Goal: Information Seeking & Learning: Learn about a topic

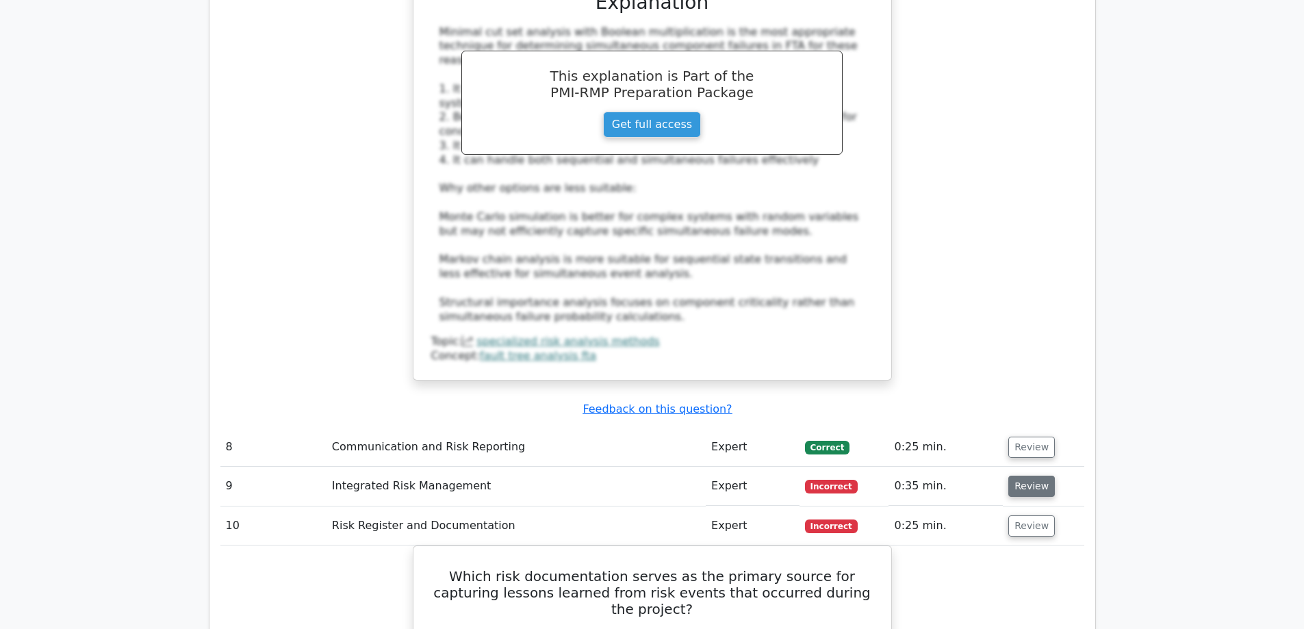
click at [1021, 476] on button "Review" at bounding box center [1031, 486] width 47 height 21
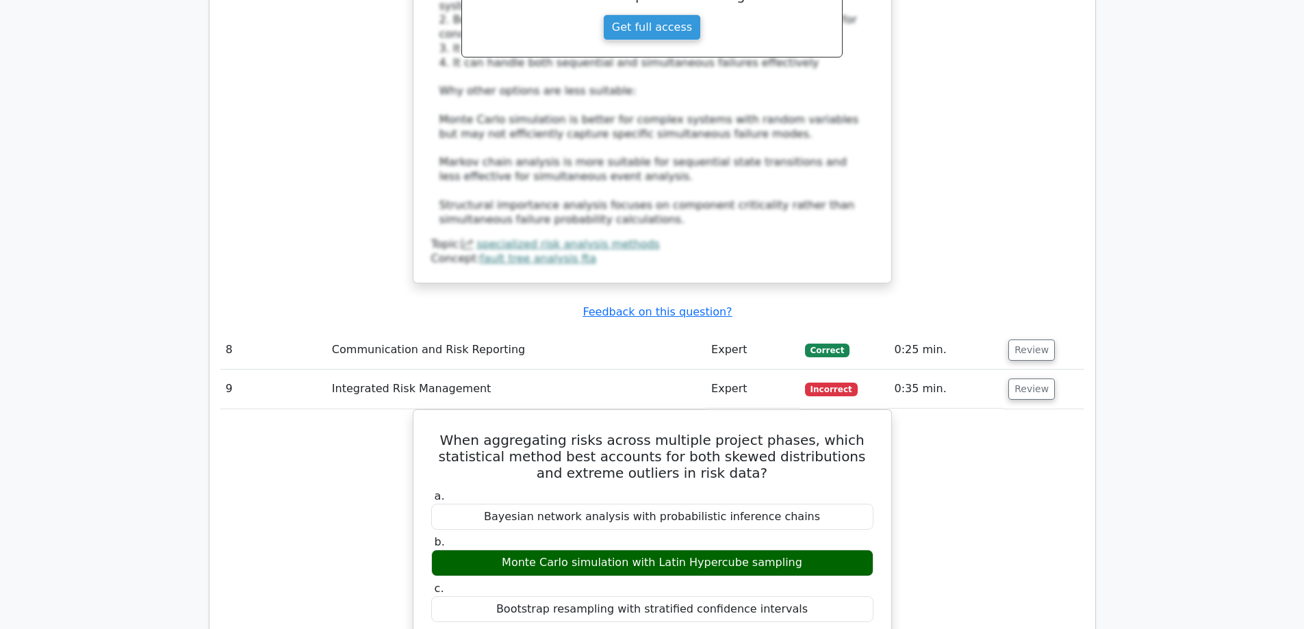
scroll to position [3559, 0]
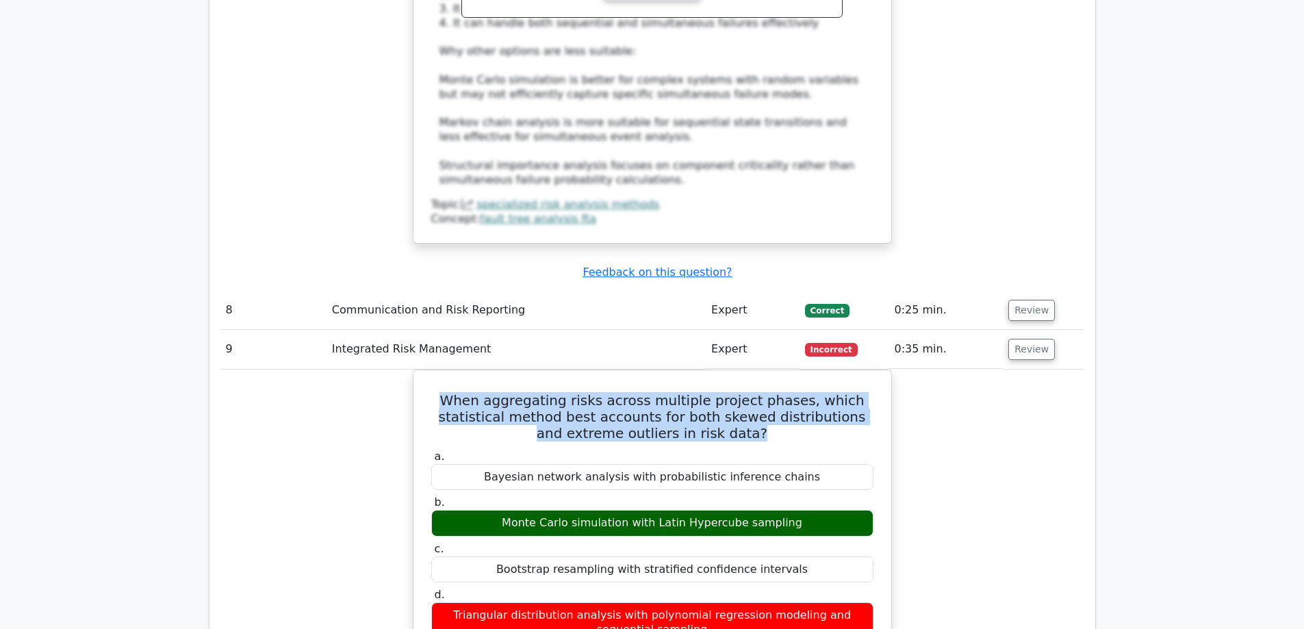
drag, startPoint x: 740, startPoint y: 314, endPoint x: 385, endPoint y: 273, distance: 357.6
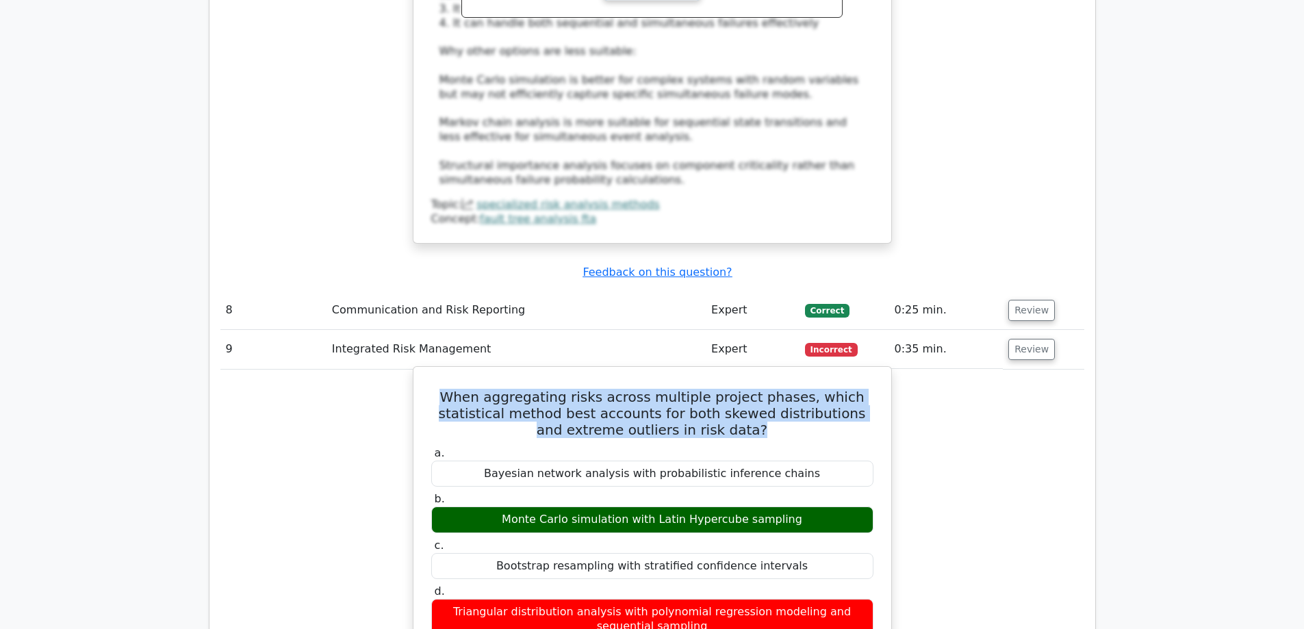
copy h5 "When aggregating risks across multiple project phases, which statistical method…"
drag, startPoint x: 802, startPoint y: 401, endPoint x: 517, endPoint y: 396, distance: 284.8
click at [517, 507] on div "Monte Carlo simulation with Latin Hypercube sampling" at bounding box center [652, 520] width 442 height 27
copy div "Monte Carlo simulation with Latin Hypercube sampling"
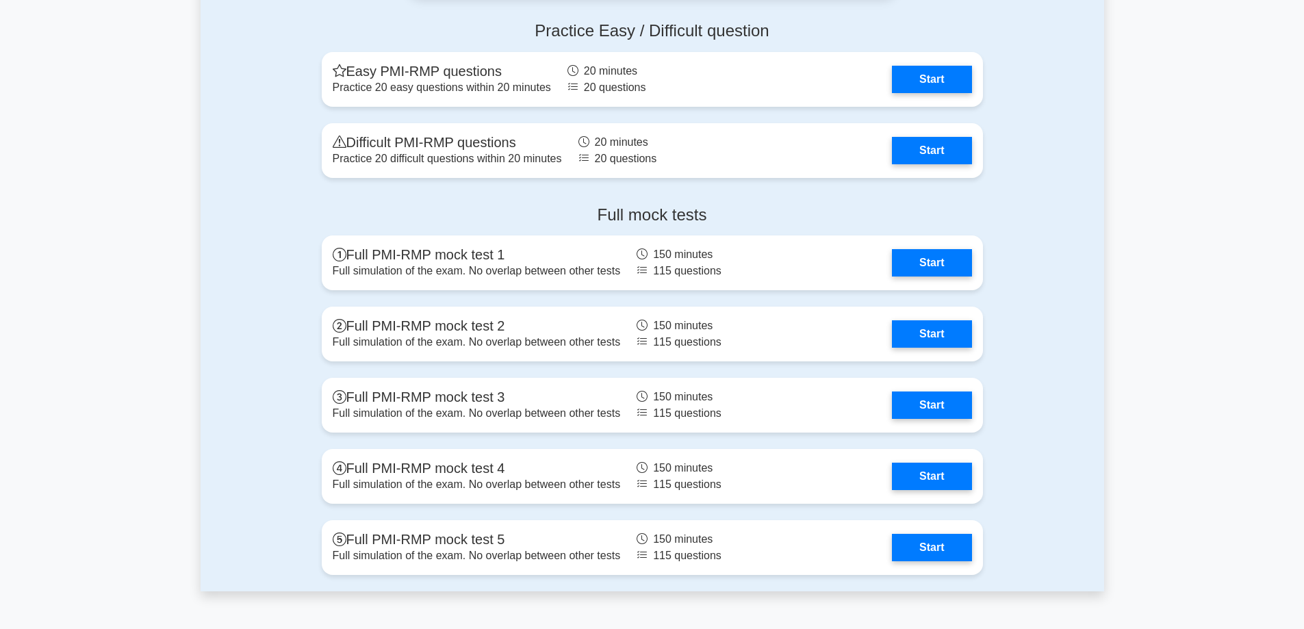
scroll to position [3696, 0]
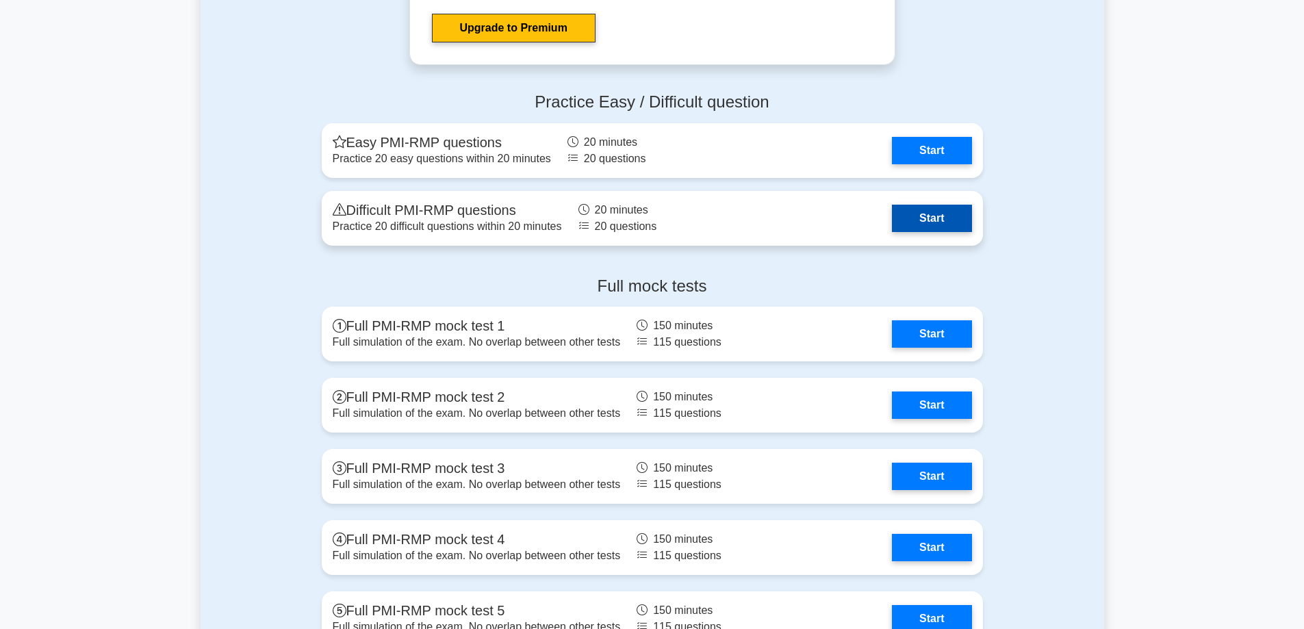
click at [943, 220] on link "Start" at bounding box center [931, 218] width 79 height 27
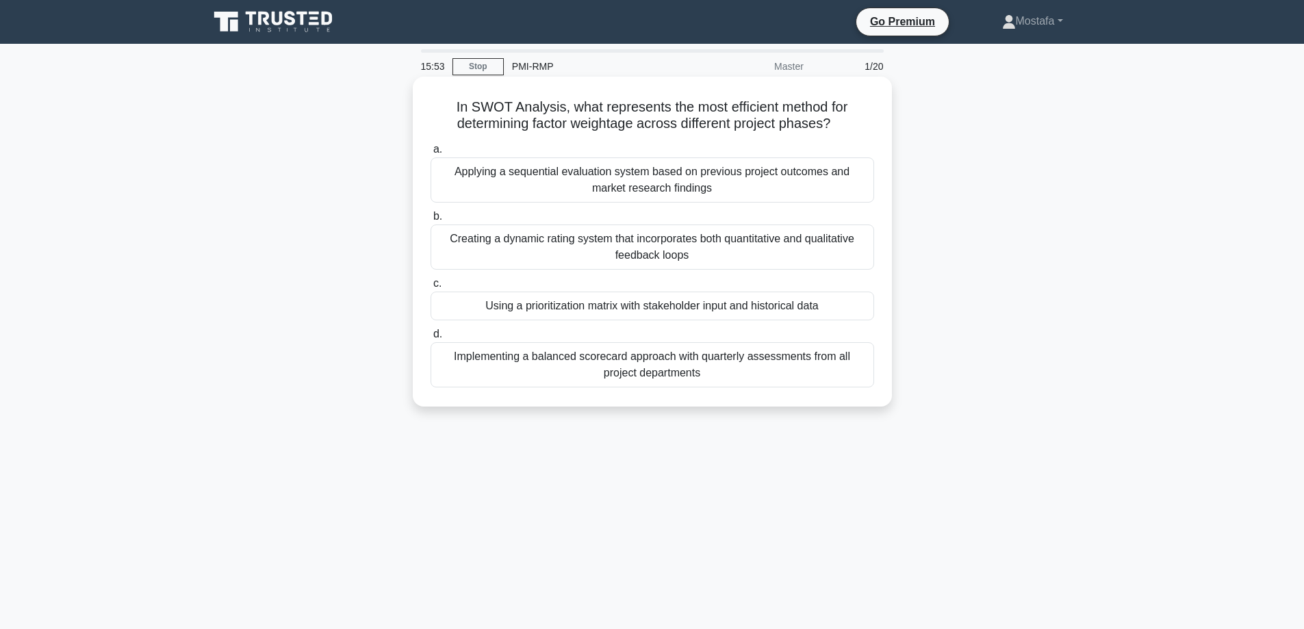
click at [845, 192] on div "Applying a sequential evaluation system based on previous project outcomes and …" at bounding box center [653, 179] width 444 height 45
click at [431, 154] on input "a. Applying a sequential evaluation system based on previous project outcomes a…" at bounding box center [431, 149] width 0 height 9
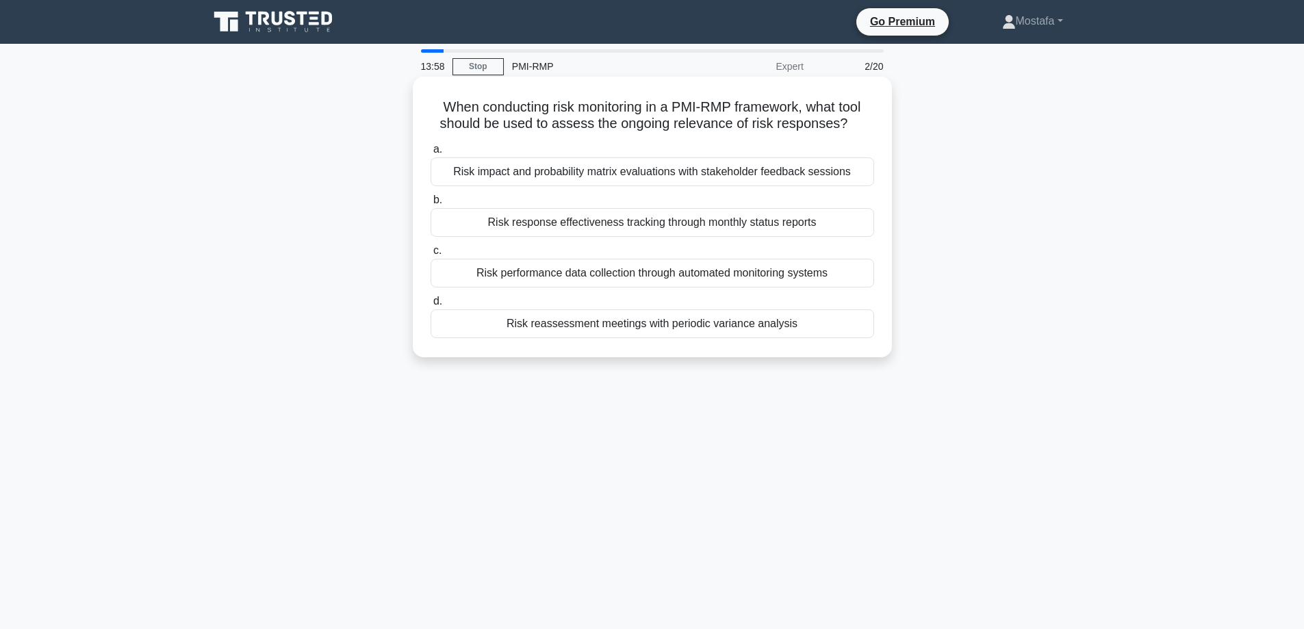
click at [847, 326] on div "Risk reassessment meetings with periodic variance analysis" at bounding box center [653, 323] width 444 height 29
click at [431, 306] on input "d. Risk reassessment meetings with periodic variance analysis" at bounding box center [431, 301] width 0 height 9
click at [858, 172] on div "Analyzing the statistical variance and distribution patterns in risk data recor…" at bounding box center [653, 171] width 444 height 29
click at [431, 154] on input "a. Analyzing the statistical variance and distribution patterns in risk data re…" at bounding box center [431, 149] width 0 height 9
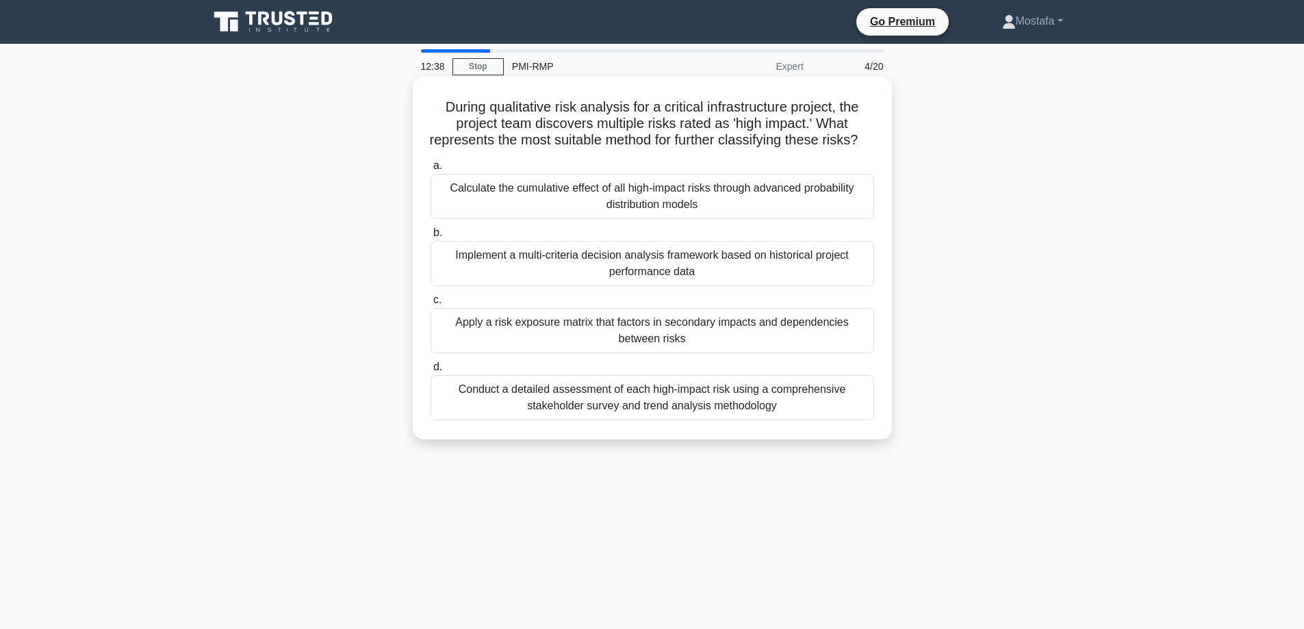
click at [850, 350] on div "Apply a risk exposure matrix that factors in secondary impacts and dependencies…" at bounding box center [653, 330] width 444 height 45
click at [431, 305] on input "c. Apply a risk exposure matrix that factors in secondary impacts and dependenc…" at bounding box center [431, 300] width 0 height 9
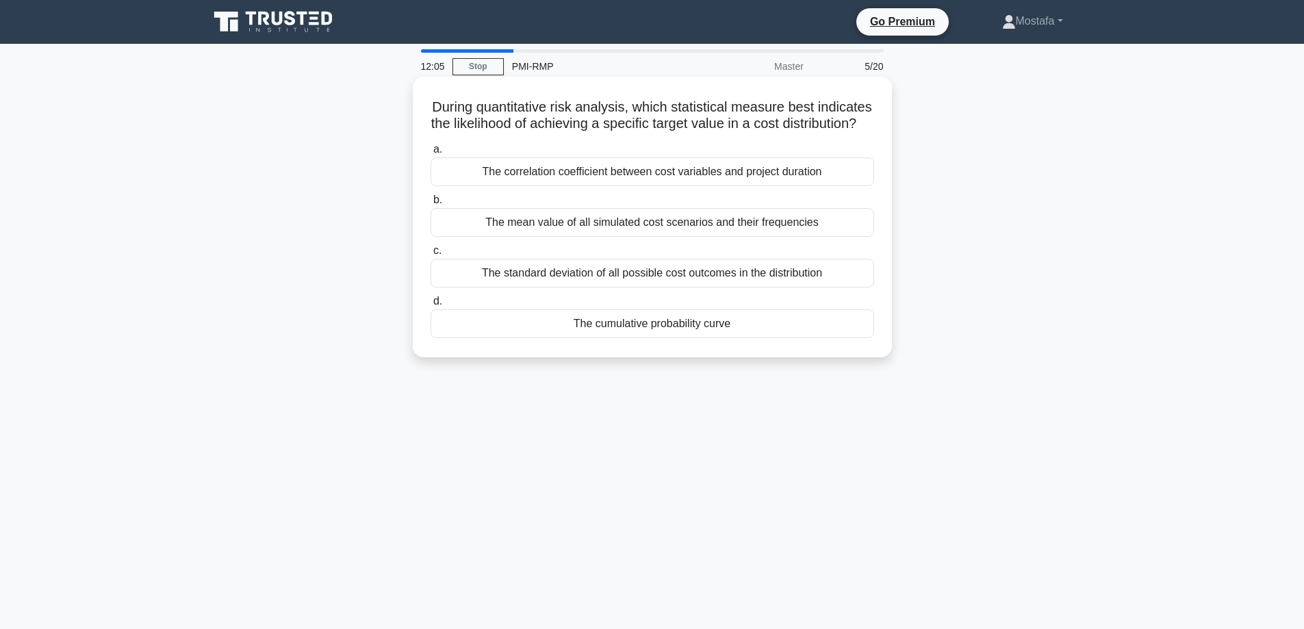
click at [838, 338] on div "The cumulative probability curve" at bounding box center [653, 323] width 444 height 29
click at [431, 306] on input "d. The cumulative probability curve" at bounding box center [431, 301] width 0 height 9
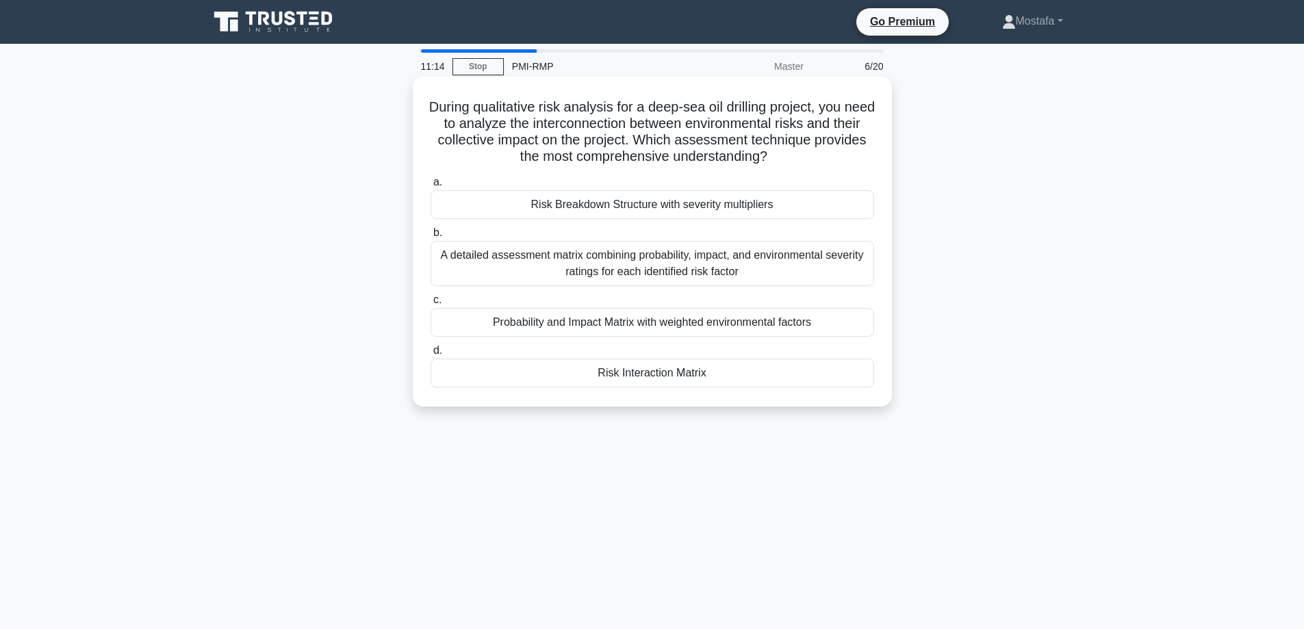
click at [835, 268] on div "A detailed assessment matrix combining probability, impact, and environmental s…" at bounding box center [653, 263] width 444 height 45
click at [431, 238] on input "b. A detailed assessment matrix combining probability, impact, and environmenta…" at bounding box center [431, 233] width 0 height 9
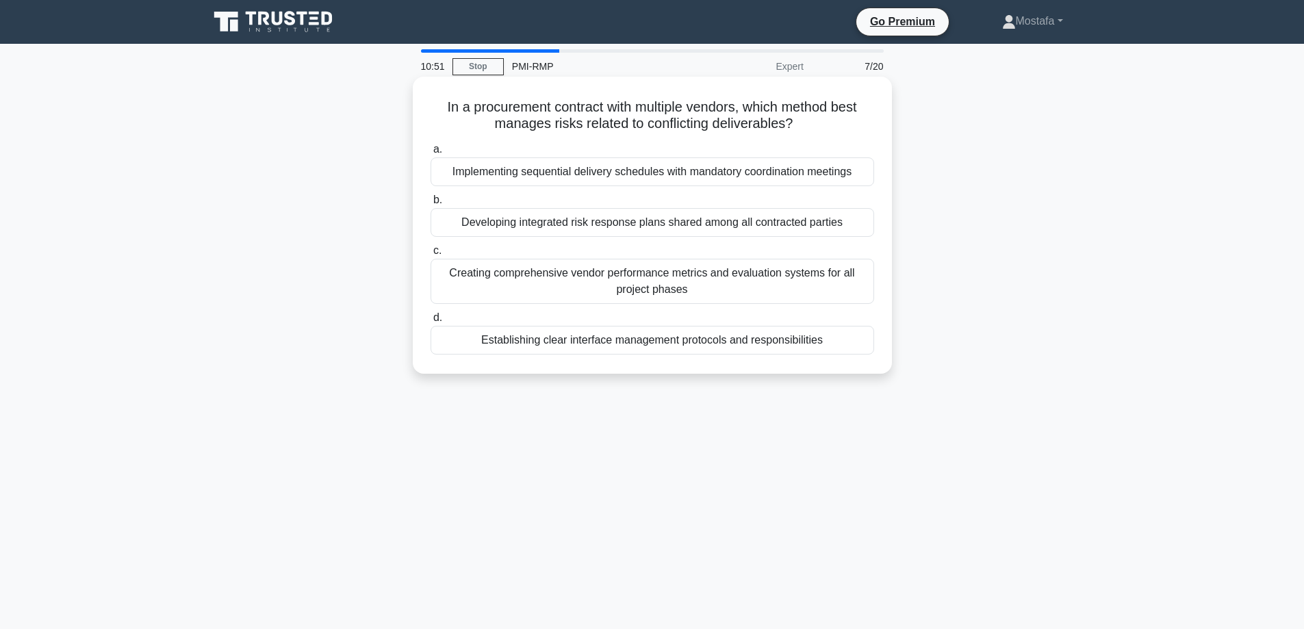
click at [860, 347] on div "Establishing clear interface management protocols and responsibilities" at bounding box center [653, 340] width 444 height 29
click at [431, 322] on input "d. Establishing clear interface management protocols and responsibilities" at bounding box center [431, 317] width 0 height 9
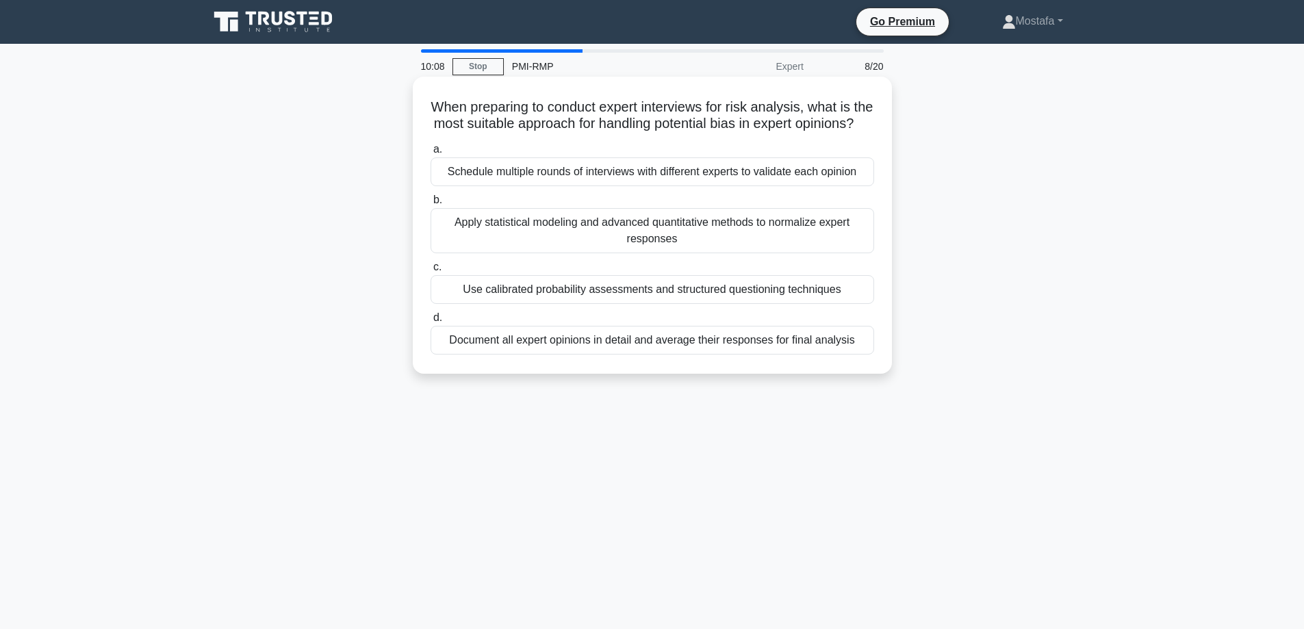
click at [867, 186] on div "Schedule multiple rounds of interviews with different experts to validate each …" at bounding box center [653, 171] width 444 height 29
click at [431, 154] on input "a. Schedule multiple rounds of interviews with different experts to validate ea…" at bounding box center [431, 149] width 0 height 9
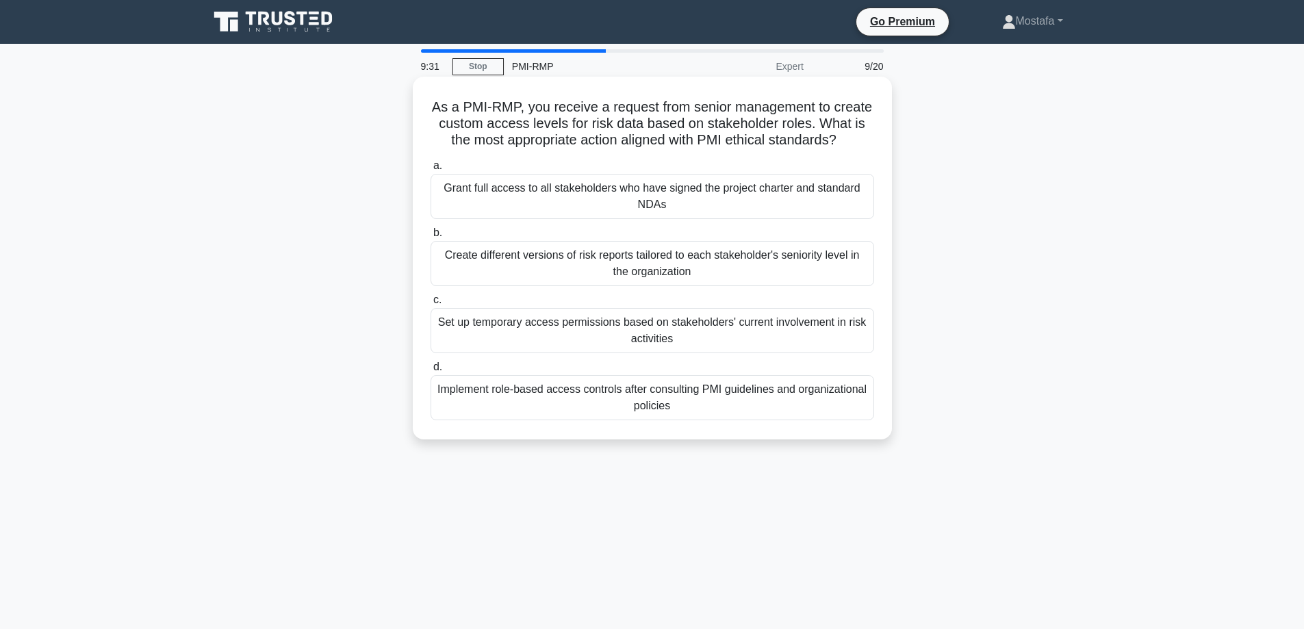
click at [848, 406] on div "Implement role-based access controls after consulting PMI guidelines and organi…" at bounding box center [653, 397] width 444 height 45
click at [431, 372] on input "d. Implement role-based access controls after consulting PMI guidelines and org…" at bounding box center [431, 367] width 0 height 9
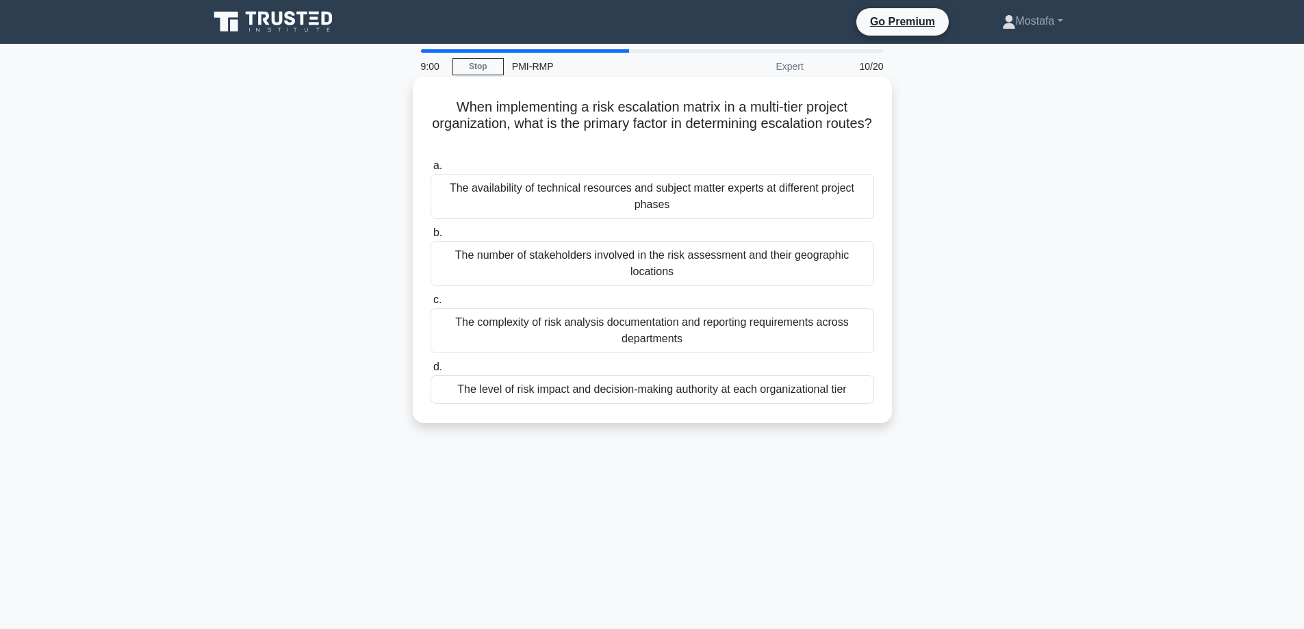
click at [856, 394] on div "The level of risk impact and decision-making authority at each organizational t…" at bounding box center [653, 389] width 444 height 29
click at [431, 372] on input "d. The level of risk impact and decision-making authority at each organizationa…" at bounding box center [431, 367] width 0 height 9
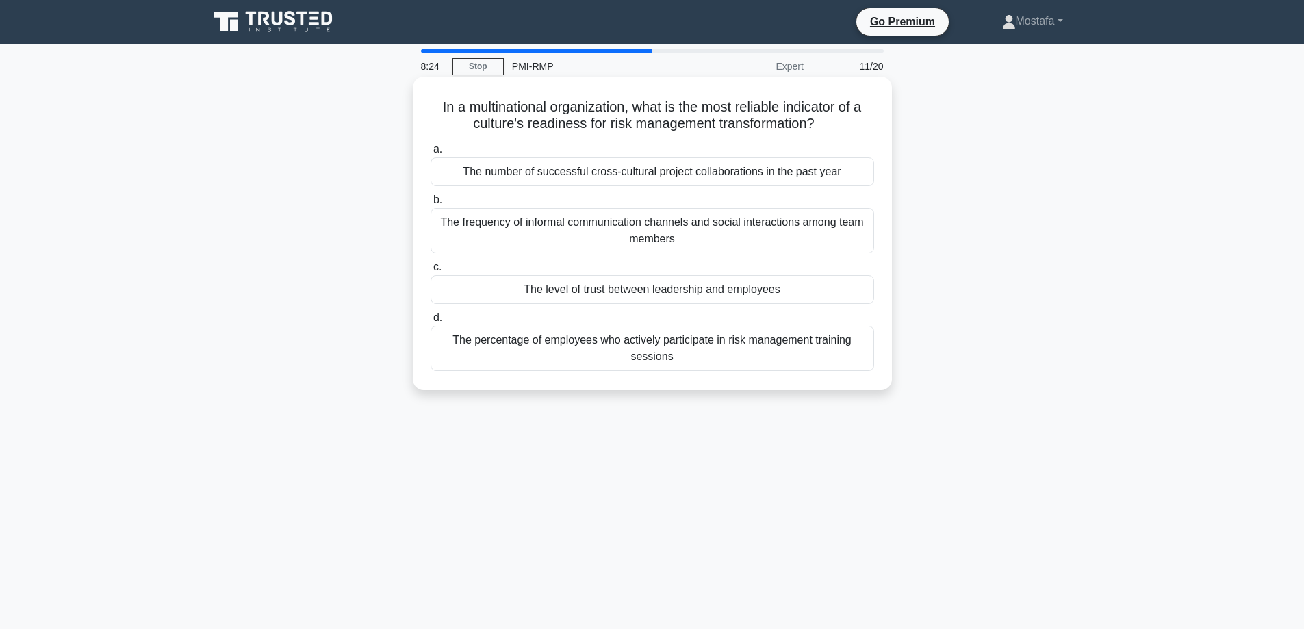
click at [840, 237] on div "The frequency of informal communication channels and social interactions among …" at bounding box center [653, 230] width 444 height 45
click at [431, 205] on input "b. The frequency of informal communication channels and social interactions amo…" at bounding box center [431, 200] width 0 height 9
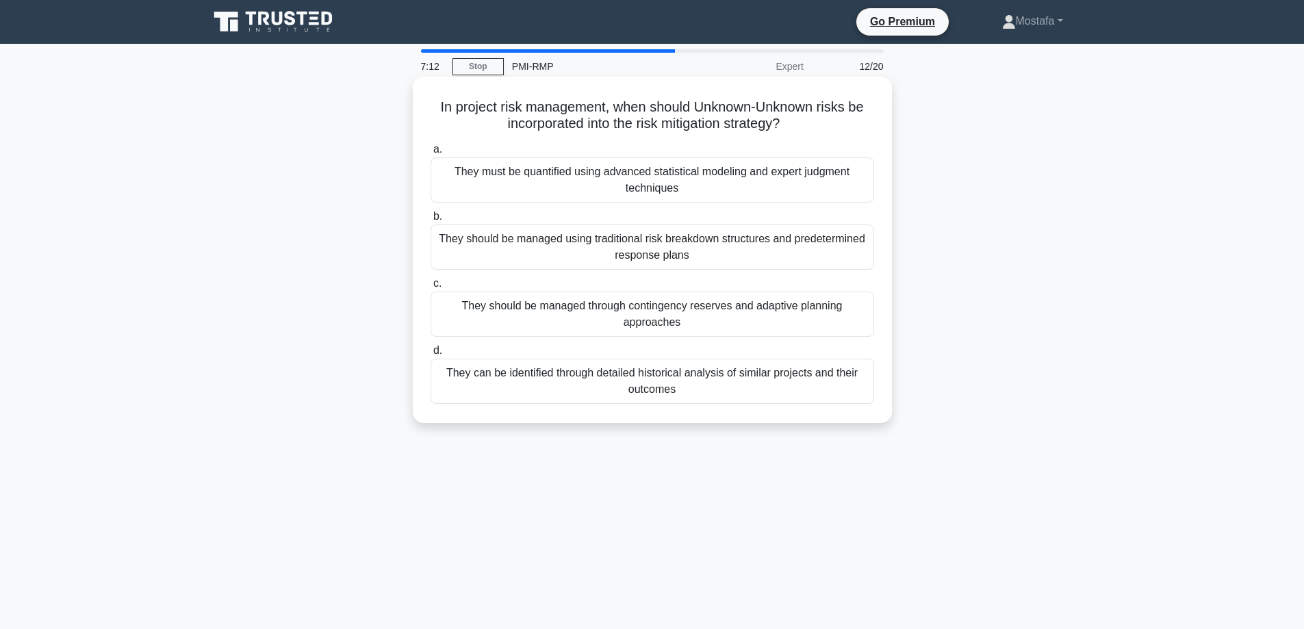
click at [833, 258] on div "They should be managed using traditional risk breakdown structures and predeter…" at bounding box center [653, 247] width 444 height 45
click at [431, 221] on input "b. They should be managed using traditional risk breakdown structures and prede…" at bounding box center [431, 216] width 0 height 9
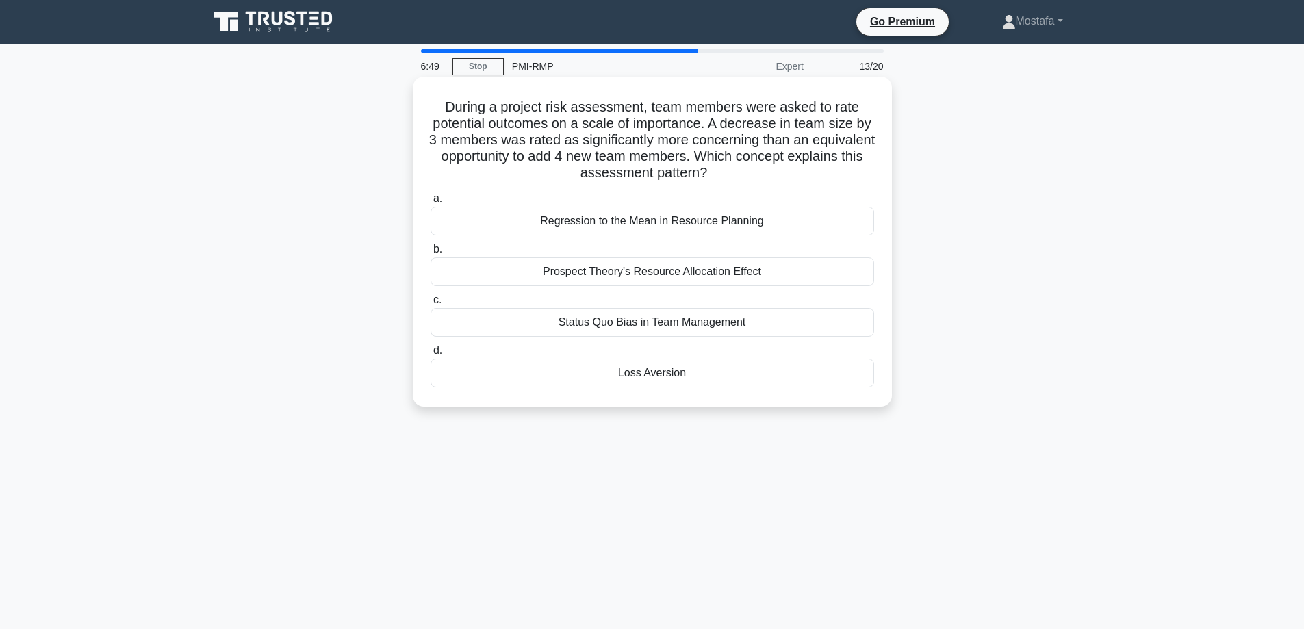
click at [727, 378] on div "Loss Aversion" at bounding box center [653, 373] width 444 height 29
click at [431, 355] on input "d. Loss Aversion" at bounding box center [431, 350] width 0 height 9
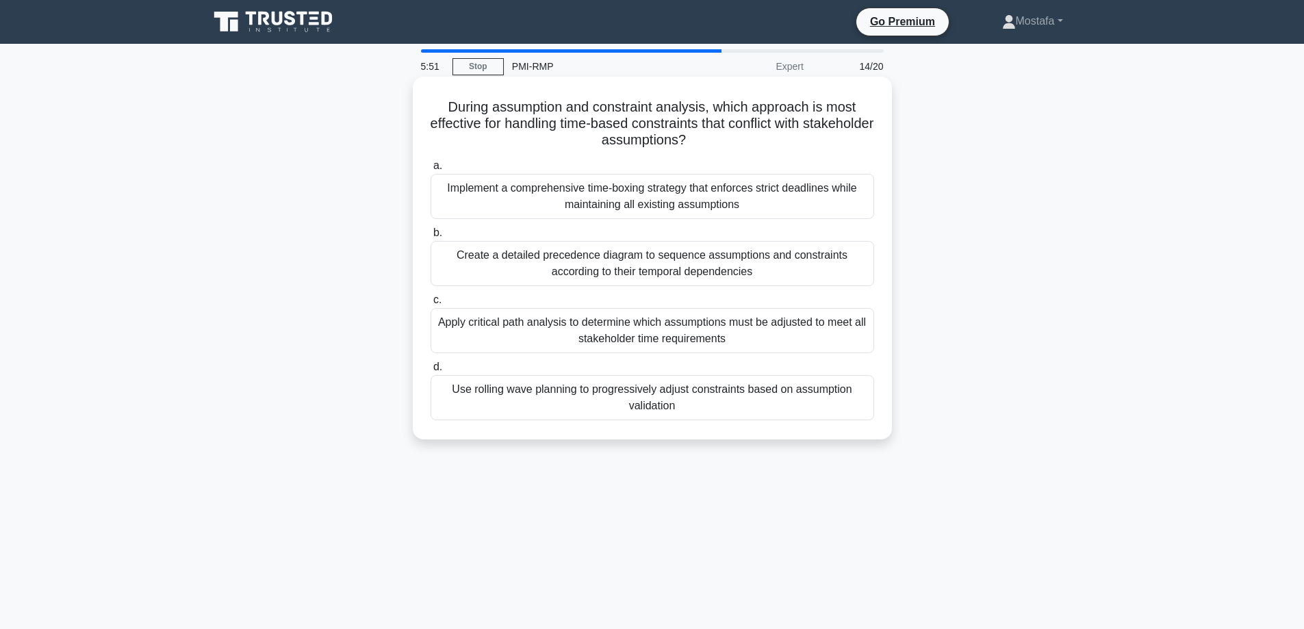
click at [830, 408] on div "Use rolling wave planning to progressively adjust constraints based on assumpti…" at bounding box center [653, 397] width 444 height 45
click at [431, 372] on input "d. Use rolling wave planning to progressively adjust constraints based on assum…" at bounding box center [431, 367] width 0 height 9
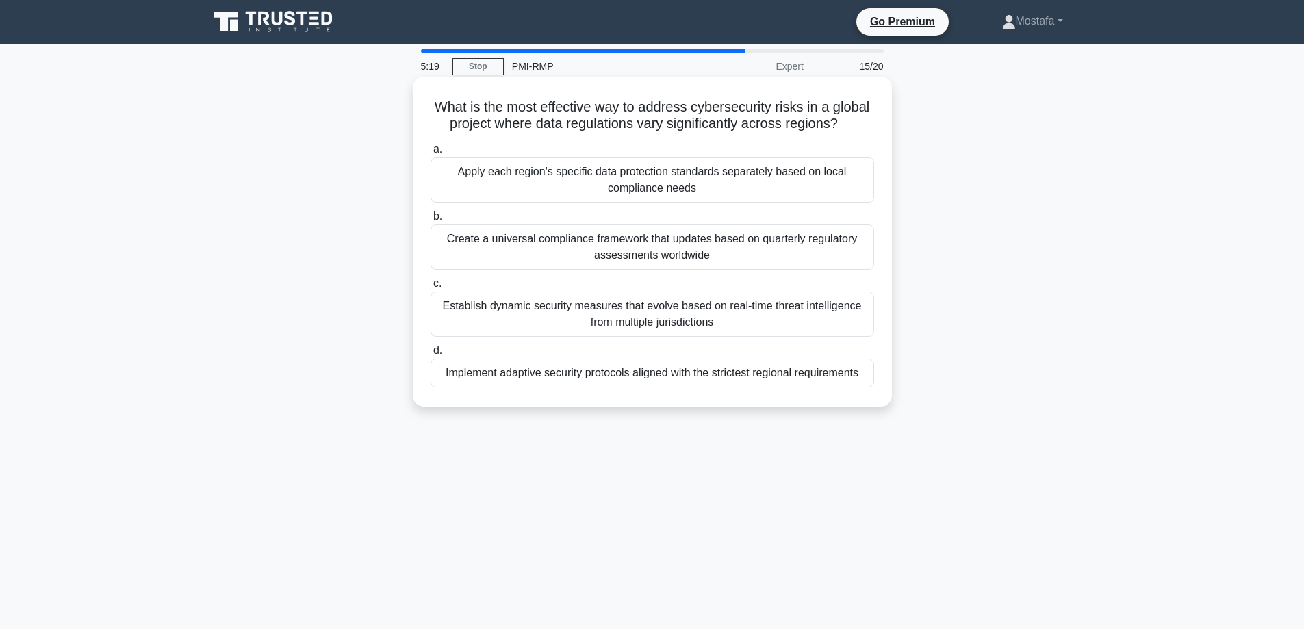
click at [770, 373] on div "Implement adaptive security protocols aligned with the strictest regional requi…" at bounding box center [653, 373] width 444 height 29
click at [431, 355] on input "d. Implement adaptive security protocols aligned with the strictest regional re…" at bounding box center [431, 350] width 0 height 9
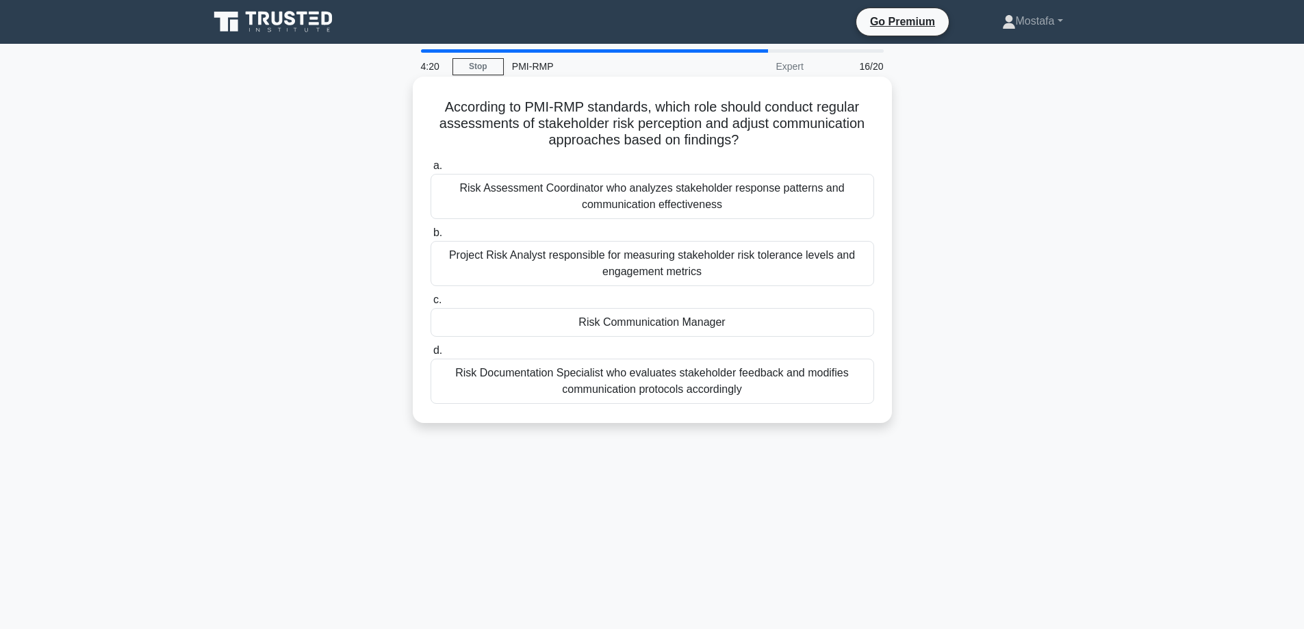
click at [806, 324] on div "Risk Communication Manager" at bounding box center [653, 322] width 444 height 29
click at [431, 305] on input "c. Risk Communication Manager" at bounding box center [431, 300] width 0 height 9
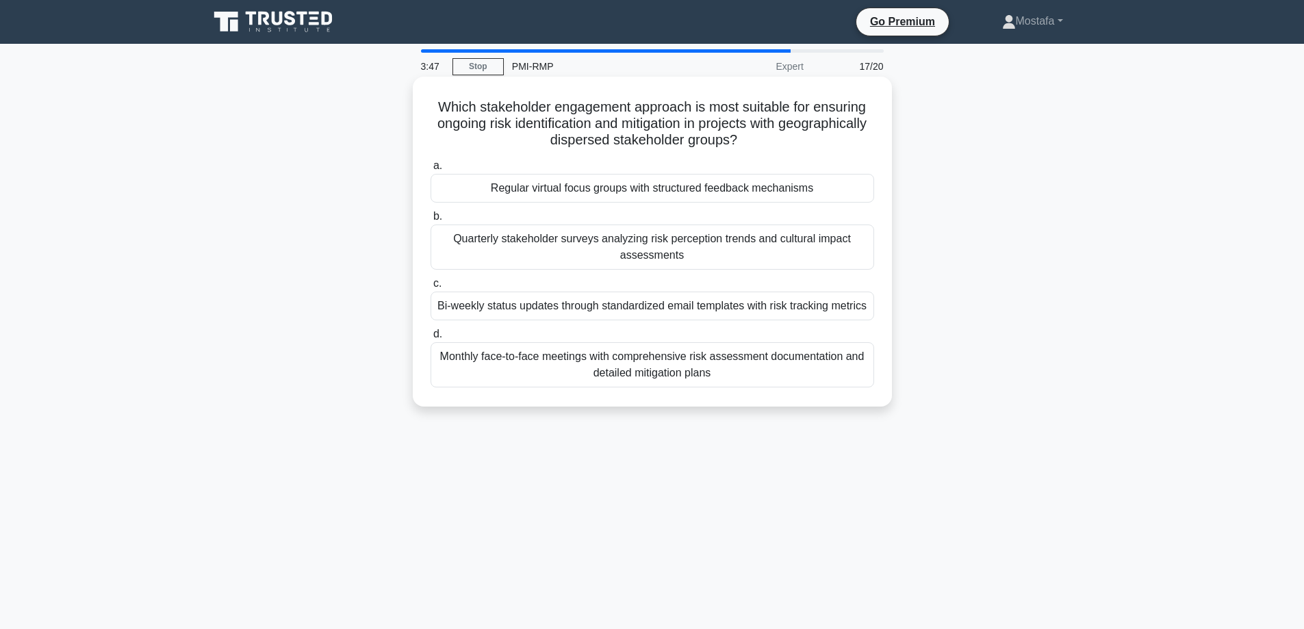
click at [837, 193] on div "Regular virtual focus groups with structured feedback mechanisms" at bounding box center [653, 188] width 444 height 29
click at [431, 170] on input "a. Regular virtual focus groups with structured feedback mechanisms" at bounding box center [431, 166] width 0 height 9
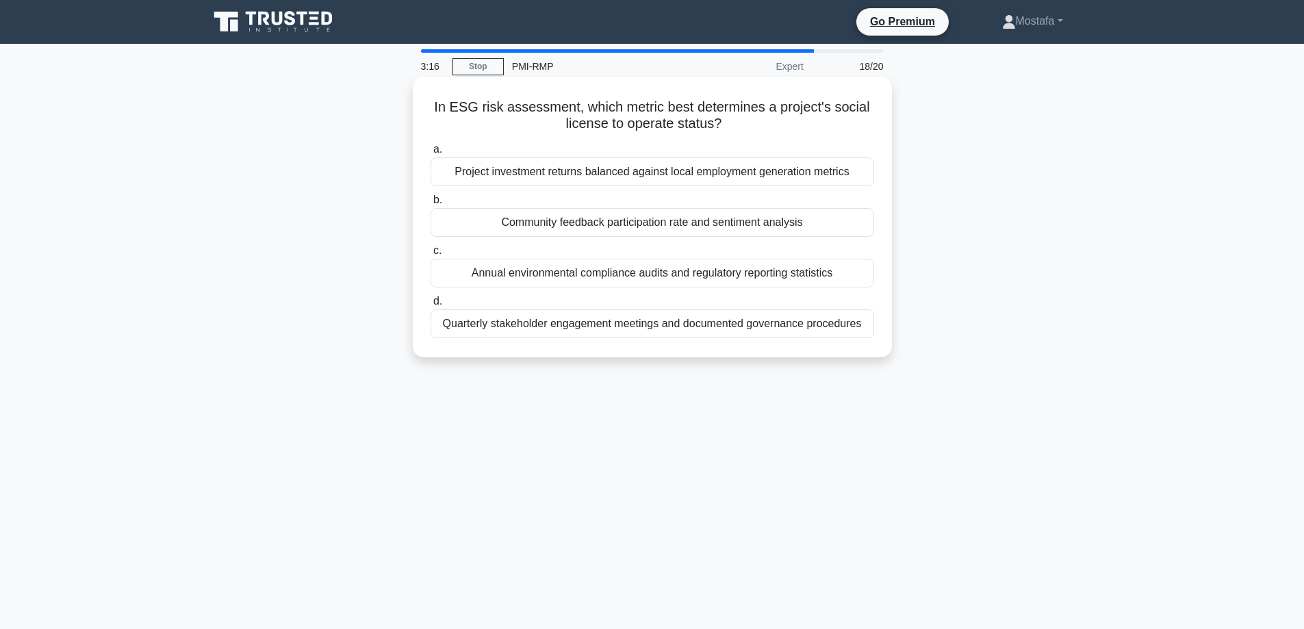
click at [849, 279] on div "Annual environmental compliance audits and regulatory reporting statistics" at bounding box center [653, 273] width 444 height 29
click at [431, 255] on input "c. Annual environmental compliance audits and regulatory reporting statistics" at bounding box center [431, 250] width 0 height 9
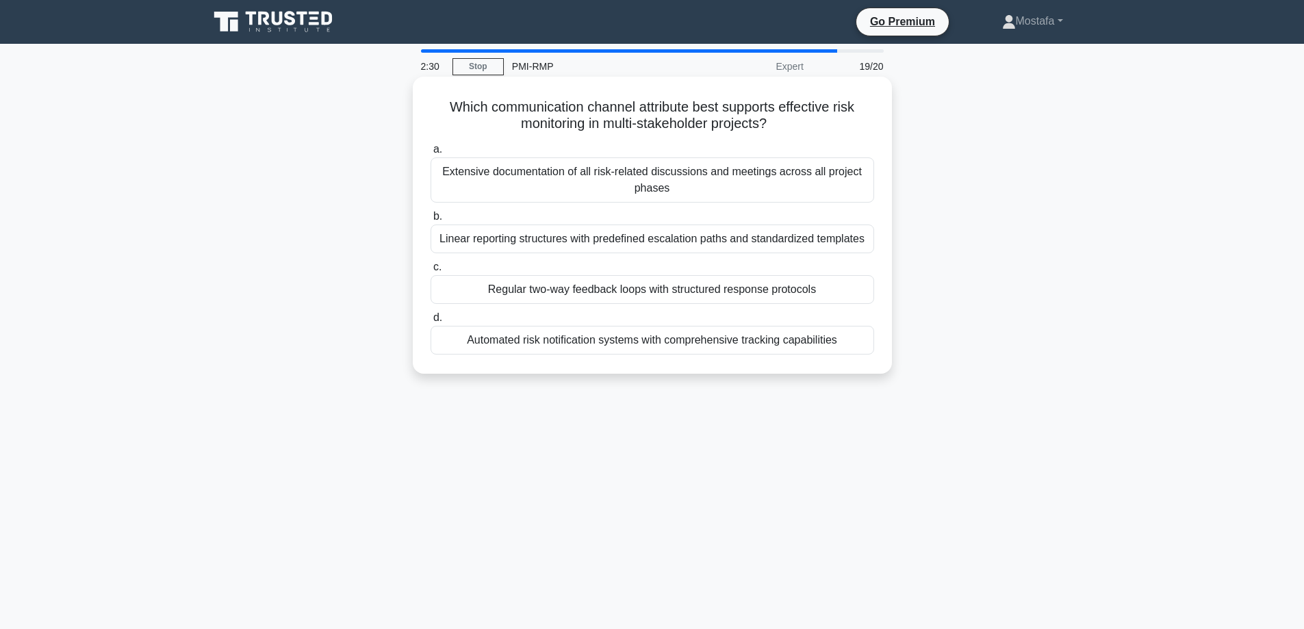
click at [858, 293] on div "Regular two-way feedback loops with structured response protocols" at bounding box center [653, 289] width 444 height 29
click at [431, 272] on input "c. Regular two-way feedback loops with structured response protocols" at bounding box center [431, 267] width 0 height 9
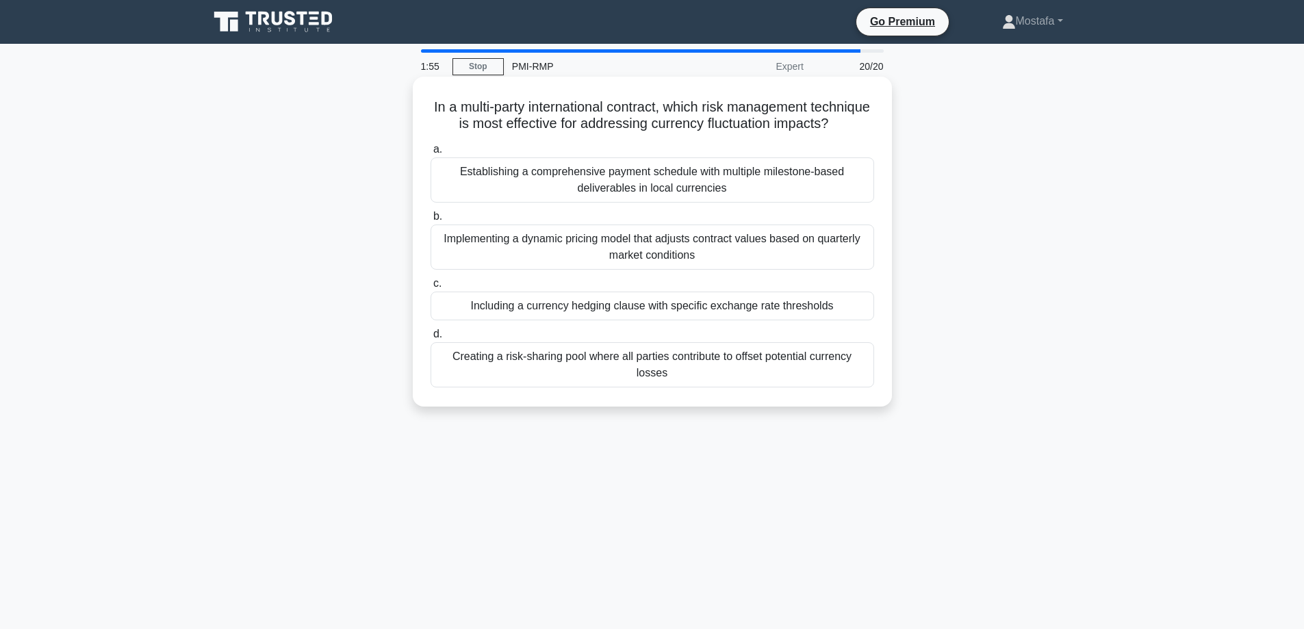
click at [837, 387] on div "Creating a risk-sharing pool where all parties contribute to offset potential c…" at bounding box center [653, 364] width 444 height 45
click at [431, 339] on input "d. Creating a risk-sharing pool where all parties contribute to offset potentia…" at bounding box center [431, 334] width 0 height 9
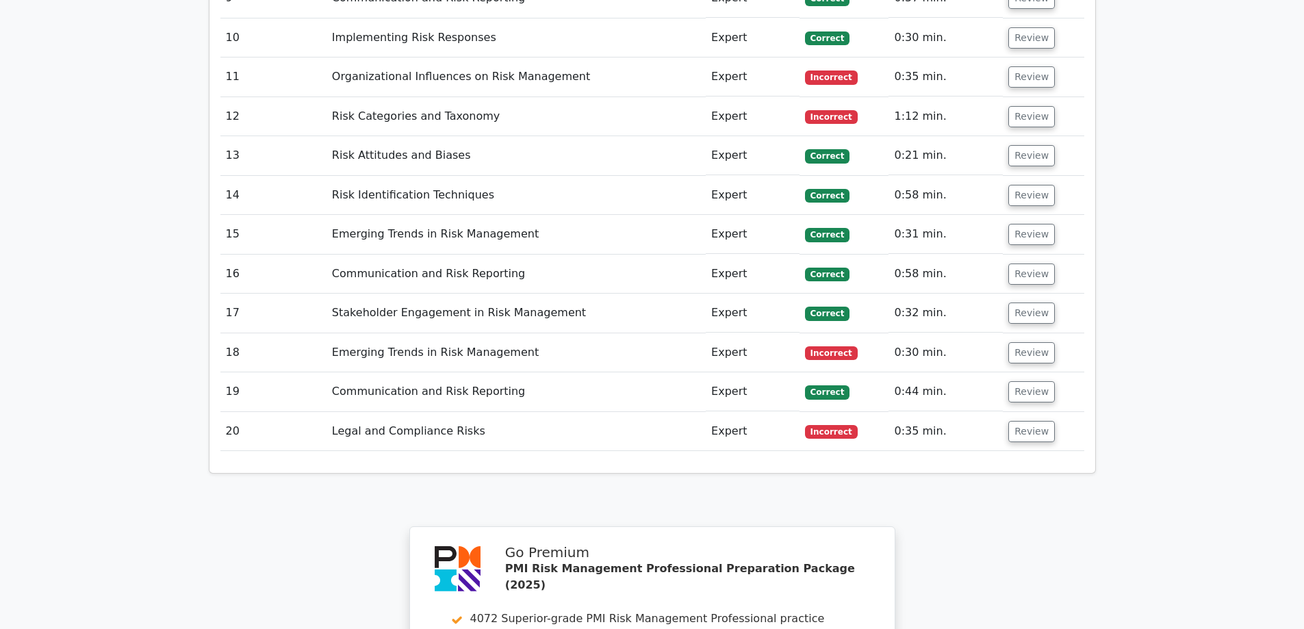
scroll to position [2396, 0]
click at [1038, 420] on button "Review" at bounding box center [1031, 430] width 47 height 21
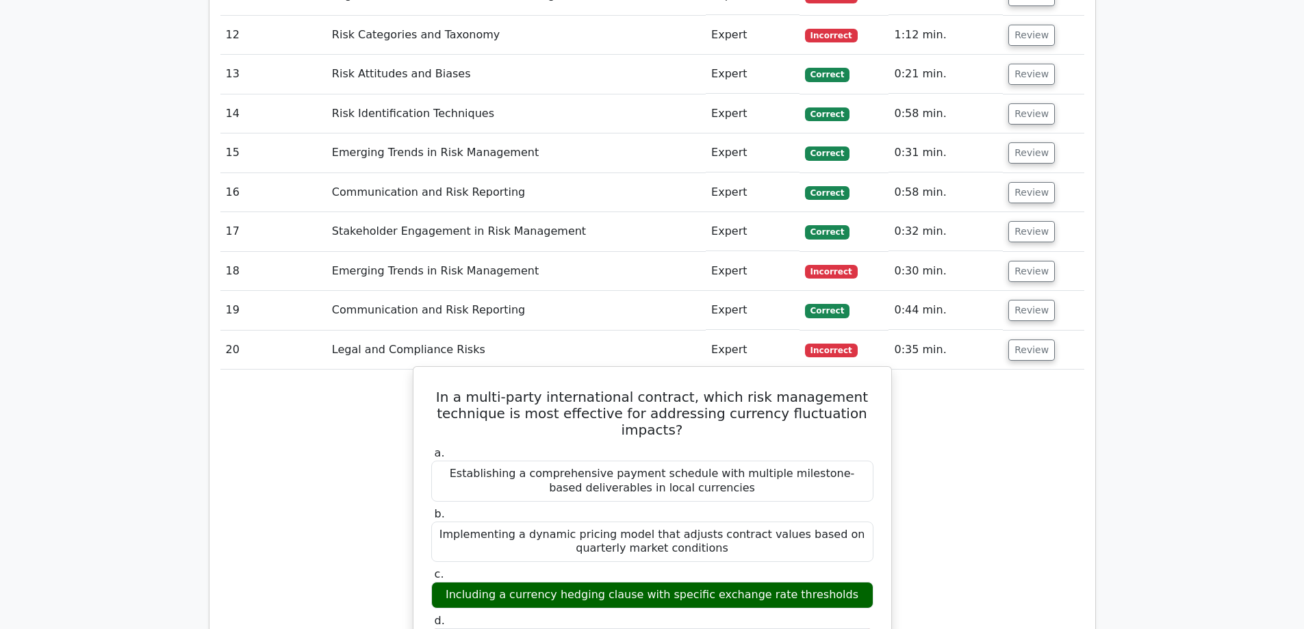
scroll to position [2601, 0]
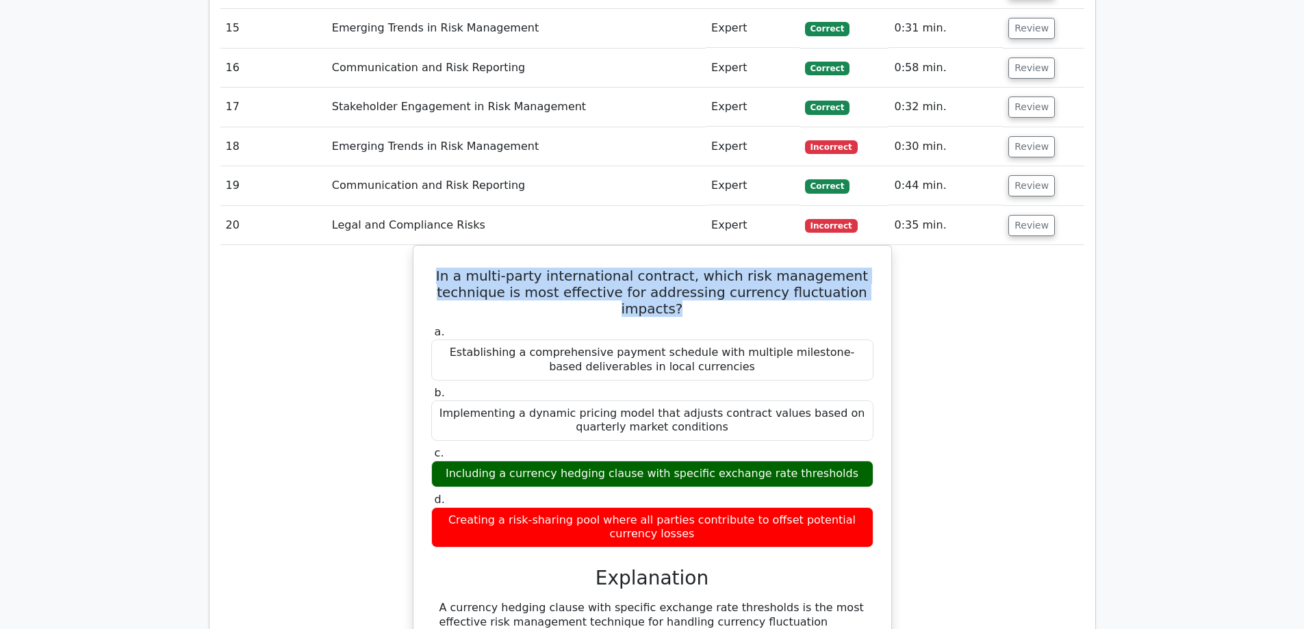
drag, startPoint x: 706, startPoint y: 246, endPoint x: 396, endPoint y: 192, distance: 314.6
click at [396, 245] on div "In a multi-party international contract, which risk management technique is mos…" at bounding box center [652, 594] width 864 height 699
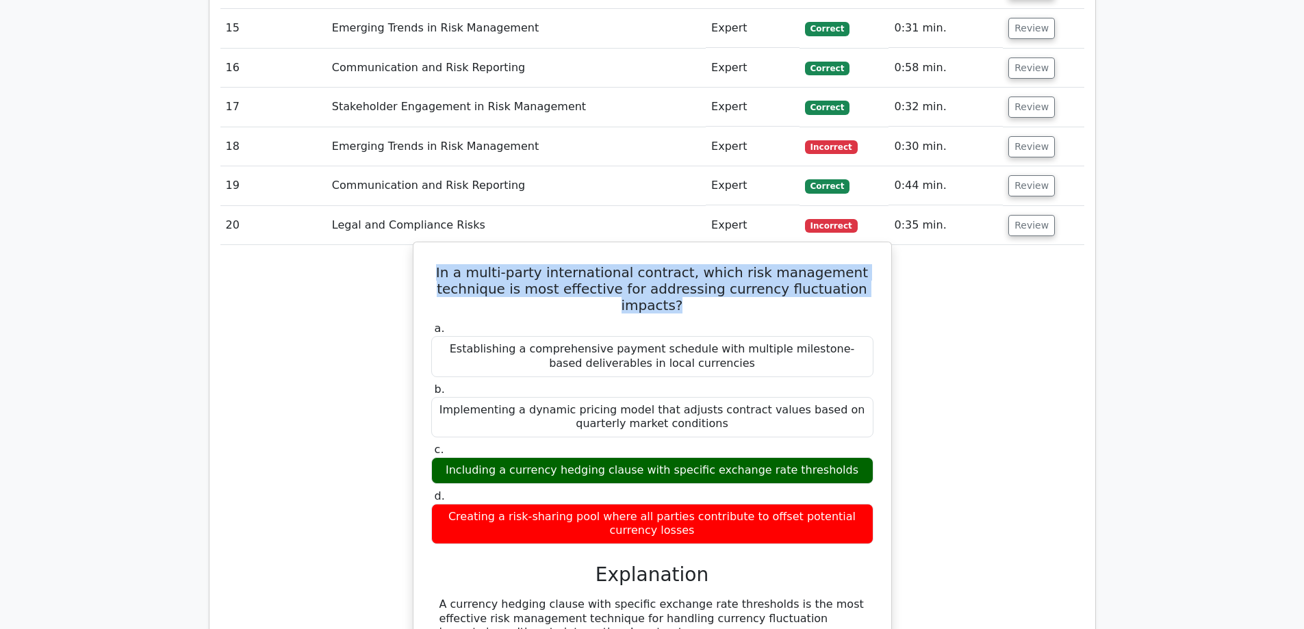
copy h5 "In a multi-party international contract, which risk management technique is mos…"
drag, startPoint x: 845, startPoint y: 405, endPoint x: 457, endPoint y: 407, distance: 388.1
click at [457, 457] on div "Including a currency hedging clause with specific exchange rate thresholds" at bounding box center [652, 470] width 442 height 27
copy div "Including a currency hedging clause with specific exchange rate thresholds"
